Goal: Communication & Community: Answer question/provide support

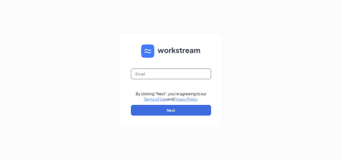
drag, startPoint x: 158, startPoint y: 72, endPoint x: 159, endPoint y: 76, distance: 4.0
click at [159, 76] on input "text" at bounding box center [171, 73] width 80 height 11
type input "[EMAIL_ADDRESS][DOMAIN_NAME]"
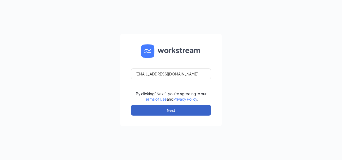
click at [167, 109] on button "Next" at bounding box center [171, 110] width 80 height 11
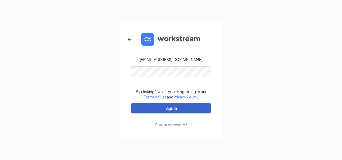
click at [173, 107] on button "Sign In" at bounding box center [171, 108] width 80 height 11
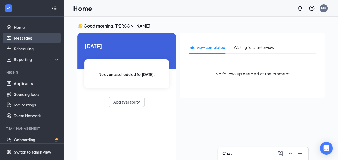
click at [35, 35] on link "Messages" at bounding box center [37, 38] width 46 height 11
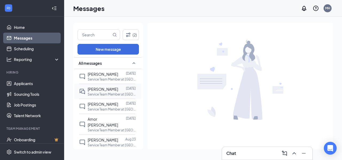
click at [104, 91] on div "Racheal Anderson" at bounding box center [103, 89] width 30 height 6
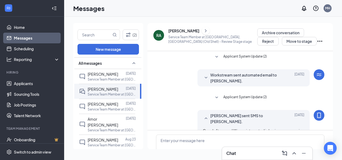
scroll to position [35, 0]
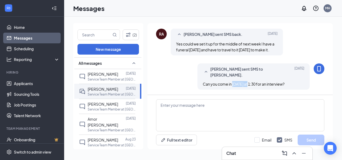
drag, startPoint x: 229, startPoint y: 84, endPoint x: 246, endPoint y: 84, distance: 17.9
click at [246, 84] on span "Can you come in tomorrow at 1:30 for an interview?" at bounding box center [244, 84] width 82 height 5
click at [252, 70] on span "Matt Harlan sent SMS to Racheal Anderson." at bounding box center [245, 72] width 70 height 12
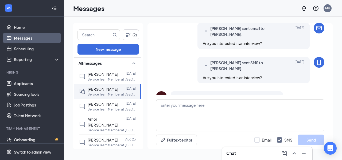
scroll to position [169, 0]
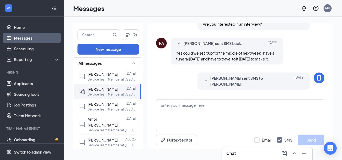
click at [171, 25] on div "Matt Harlan sent SMS to Racheal Anderson. Aug 21 Are you interested in an inter…" at bounding box center [240, 17] width 168 height 29
click at [229, 106] on textarea at bounding box center [240, 115] width 168 height 32
click at [258, 140] on input "Email" at bounding box center [262, 139] width 17 height 5
checkbox input "true"
click at [199, 103] on textarea at bounding box center [240, 115] width 168 height 32
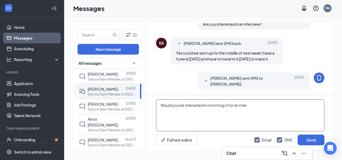
click at [220, 106] on textarea "Would you be interested in comming in for an inter" at bounding box center [240, 115] width 168 height 32
click at [247, 104] on textarea "Would you be interested in coming in for an inter" at bounding box center [240, 115] width 168 height 32
click at [258, 105] on textarea "Would you be interested in coming in for an interview Thrsdsy at 1:30?" at bounding box center [240, 115] width 168 height 32
click at [257, 104] on textarea "Would you be interested in coming in for an interview Thrsdsy at 1:30?" at bounding box center [240, 115] width 168 height 32
click at [267, 105] on textarea "Would you be interested in coming in for an interview Thursdsy at 1:30?" at bounding box center [240, 115] width 168 height 32
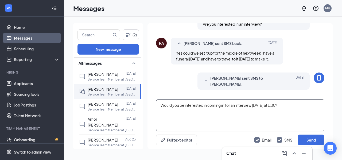
click at [253, 104] on textarea "Would you be interested in coming in for an interview Thursday at 1:30?" at bounding box center [240, 115] width 168 height 32
type textarea "Would you be interested in coming in for an interview this Thursday at 1:30?"
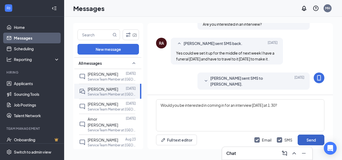
click at [305, 138] on button "Send" at bounding box center [311, 139] width 27 height 11
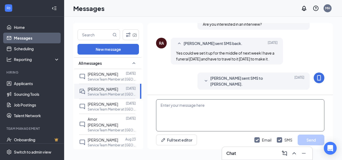
scroll to position [249, 0]
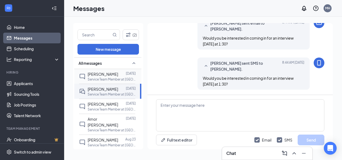
click at [111, 74] on span "[PERSON_NAME]" at bounding box center [103, 74] width 30 height 5
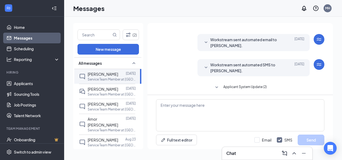
scroll to position [2, 0]
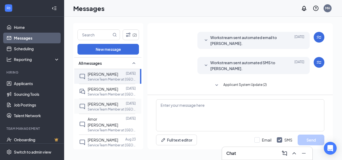
click at [104, 105] on span "[PERSON_NAME]" at bounding box center [103, 104] width 30 height 5
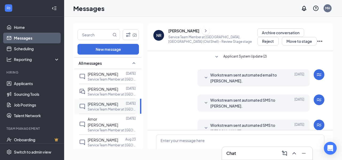
scroll to position [35, 0]
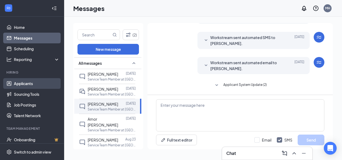
click at [34, 85] on link "Applicants" at bounding box center [37, 83] width 46 height 11
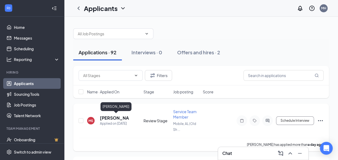
click at [116, 115] on h5 "[PERSON_NAME]" at bounding box center [114, 118] width 29 height 6
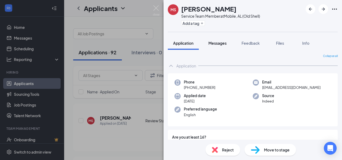
click at [220, 42] on span "Messages" at bounding box center [217, 43] width 18 height 5
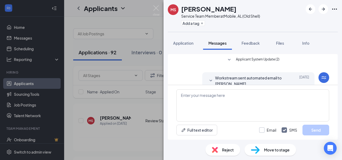
scroll to position [50, 0]
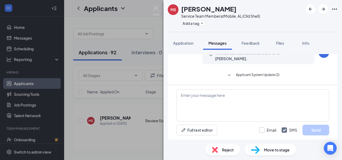
click at [262, 131] on input "Email" at bounding box center [267, 129] width 17 height 5
checkbox input "true"
click at [238, 98] on textarea at bounding box center [252, 105] width 153 height 32
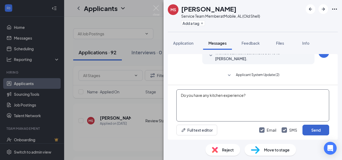
type textarea "Do you have any kitchen experience?"
click at [325, 131] on button "Send" at bounding box center [316, 130] width 27 height 11
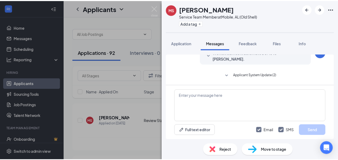
scroll to position [119, 0]
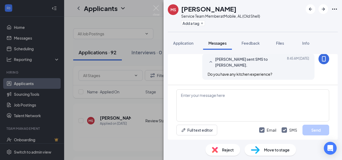
drag, startPoint x: 152, startPoint y: 9, endPoint x: 157, endPoint y: 9, distance: 5.1
click at [154, 9] on div "MS Michael Stinson Service Team Member at Mobile, AL (Old Shell) Add a tag Appl…" at bounding box center [171, 80] width 342 height 160
click at [157, 9] on img at bounding box center [156, 10] width 7 height 10
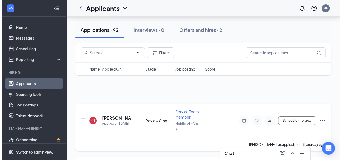
scroll to position [27, 0]
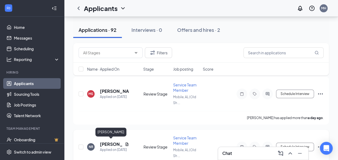
click at [109, 141] on h5 "[PERSON_NAME]" at bounding box center [111, 144] width 23 height 6
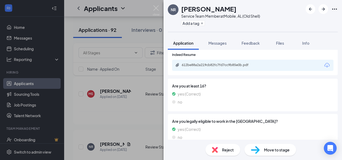
scroll to position [53, 0]
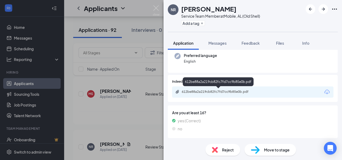
click at [237, 93] on div "612be88a2a219cb82fc7fd7cc9b85e0b.pdf" at bounding box center [219, 92] width 75 height 4
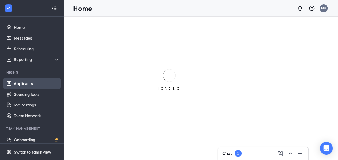
click at [31, 85] on link "Applicants" at bounding box center [37, 83] width 46 height 11
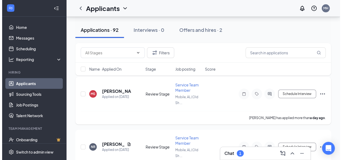
scroll to position [53, 0]
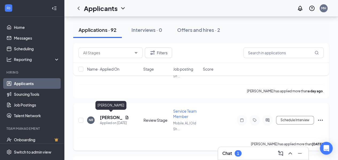
click at [105, 116] on h5 "[PERSON_NAME]" at bounding box center [111, 117] width 23 height 6
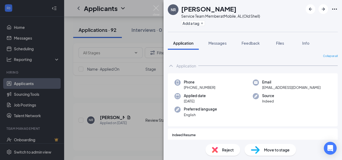
scroll to position [80, 0]
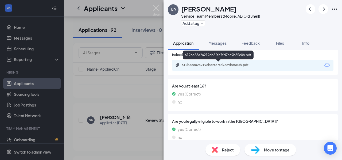
click at [225, 63] on div "612be88a2a219cb82fc7fd7cc9b85e0b.pdf" at bounding box center [219, 65] width 75 height 4
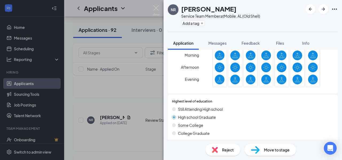
scroll to position [187, 0]
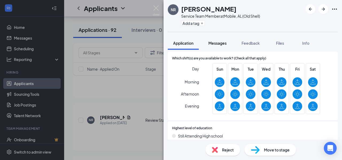
click at [221, 47] on button "Messages" at bounding box center [217, 42] width 29 height 13
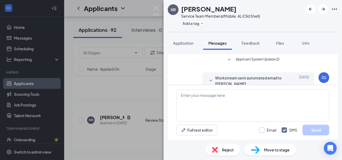
click at [265, 129] on input "Email" at bounding box center [267, 129] width 17 height 5
checkbox input "true"
click at [243, 95] on textarea at bounding box center [252, 105] width 153 height 32
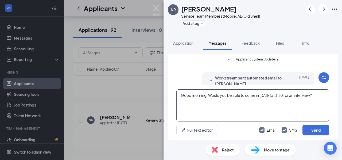
drag, startPoint x: 276, startPoint y: 95, endPoint x: 287, endPoint y: 95, distance: 11.0
click at [287, 95] on textarea "Good morning! Would you be able to come in [DATE] at 1:30 for an interview?" at bounding box center [252, 105] width 153 height 32
click at [315, 93] on textarea "Good morning! Would you be able to come in [DATE] at 2:00 for an interview?" at bounding box center [252, 105] width 153 height 32
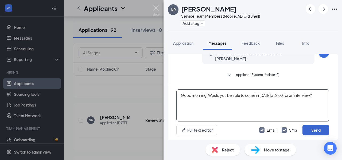
type textarea "Good morning! Would you be able to come in [DATE] at 2:00 for an interview?"
click at [308, 128] on button "Send" at bounding box center [316, 130] width 27 height 11
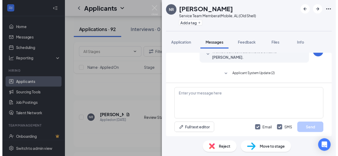
scroll to position [181, 0]
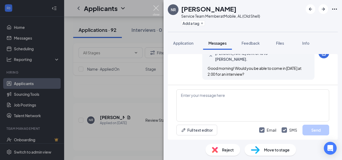
click at [157, 7] on img at bounding box center [156, 10] width 7 height 10
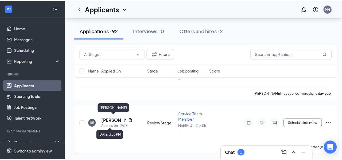
scroll to position [80, 0]
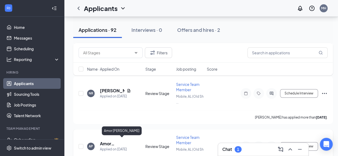
click at [108, 141] on h5 "Amor [PERSON_NAME]" at bounding box center [115, 144] width 31 height 6
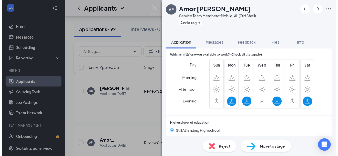
scroll to position [53, 0]
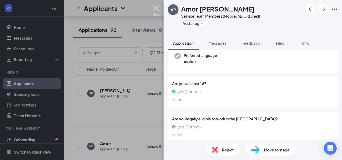
click at [158, 7] on img at bounding box center [156, 10] width 7 height 10
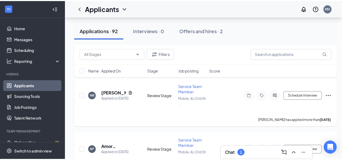
scroll to position [134, 0]
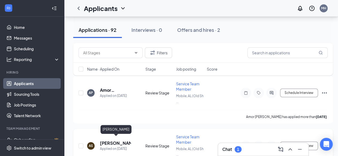
click at [105, 140] on h5 "[PERSON_NAME]" at bounding box center [115, 143] width 31 height 6
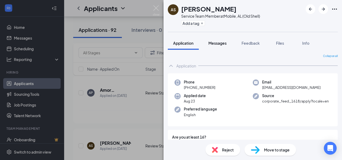
click at [217, 44] on span "Messages" at bounding box center [217, 43] width 18 height 5
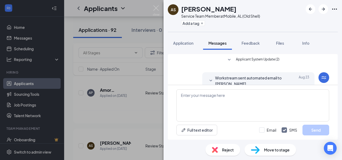
scroll to position [100, 0]
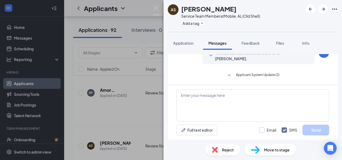
click at [262, 131] on input "Email" at bounding box center [267, 129] width 17 height 5
checkbox input "true"
click at [234, 96] on textarea at bounding box center [252, 105] width 153 height 32
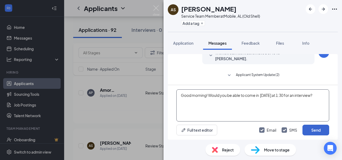
type textarea "Good morning! Would you be able to come in [DATE] at 1:30 for an interview?"
click at [308, 133] on button "Send" at bounding box center [316, 130] width 27 height 11
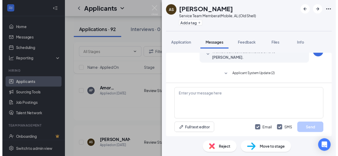
scroll to position [181, 0]
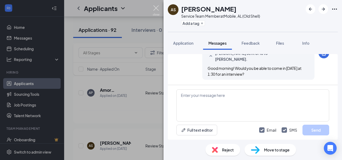
click at [157, 6] on img at bounding box center [156, 10] width 7 height 10
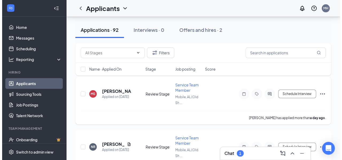
scroll to position [53, 0]
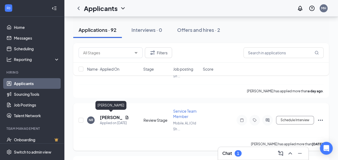
click at [105, 116] on h5 "[PERSON_NAME]" at bounding box center [111, 117] width 23 height 6
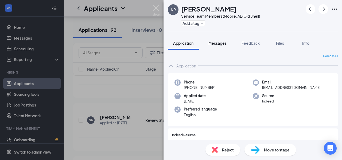
click at [221, 43] on span "Messages" at bounding box center [217, 43] width 18 height 5
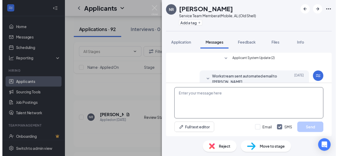
scroll to position [181, 0]
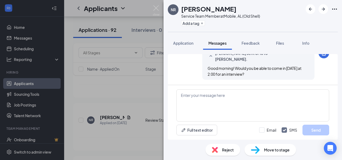
click at [156, 5] on img at bounding box center [156, 10] width 7 height 10
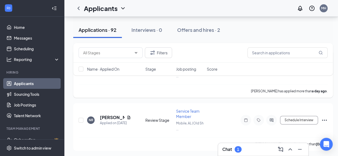
scroll to position [80, 0]
